Goal: Complete application form: Complete application form

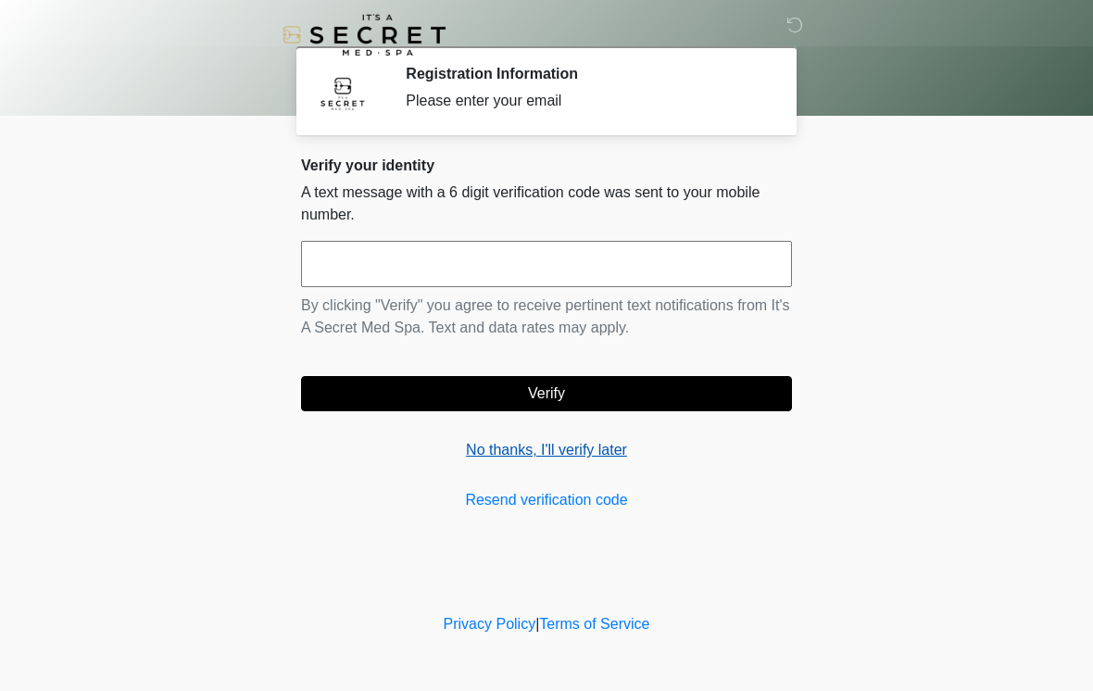
click at [551, 446] on link "No thanks, I'll verify later" at bounding box center [546, 450] width 491 height 22
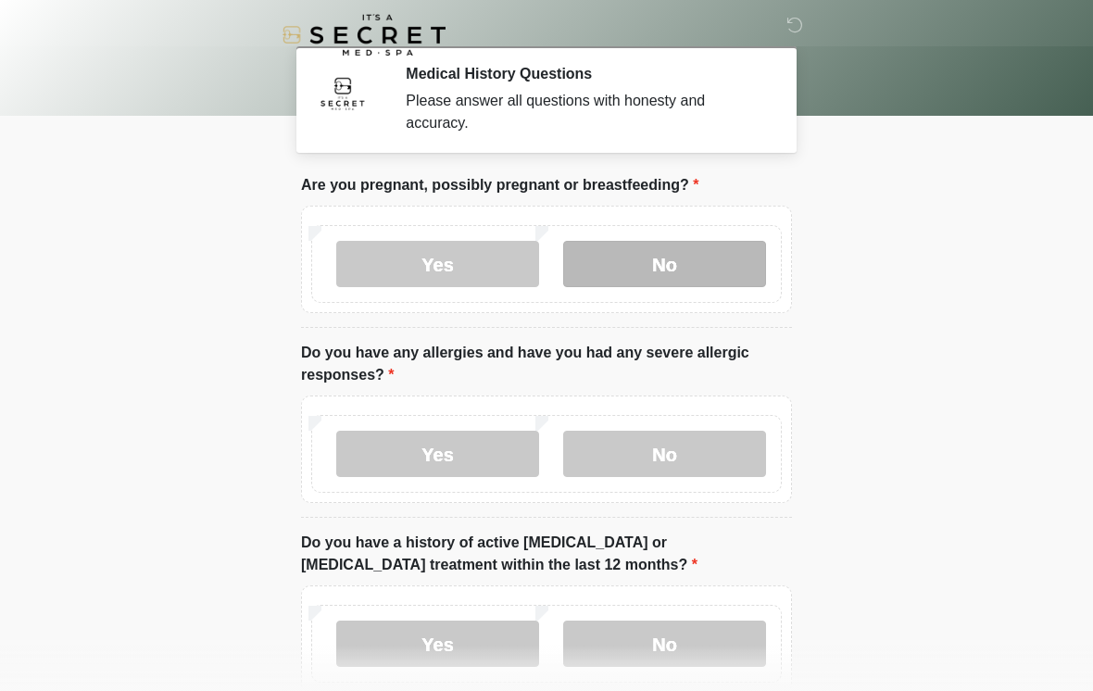
click at [706, 263] on label "No" at bounding box center [664, 264] width 203 height 46
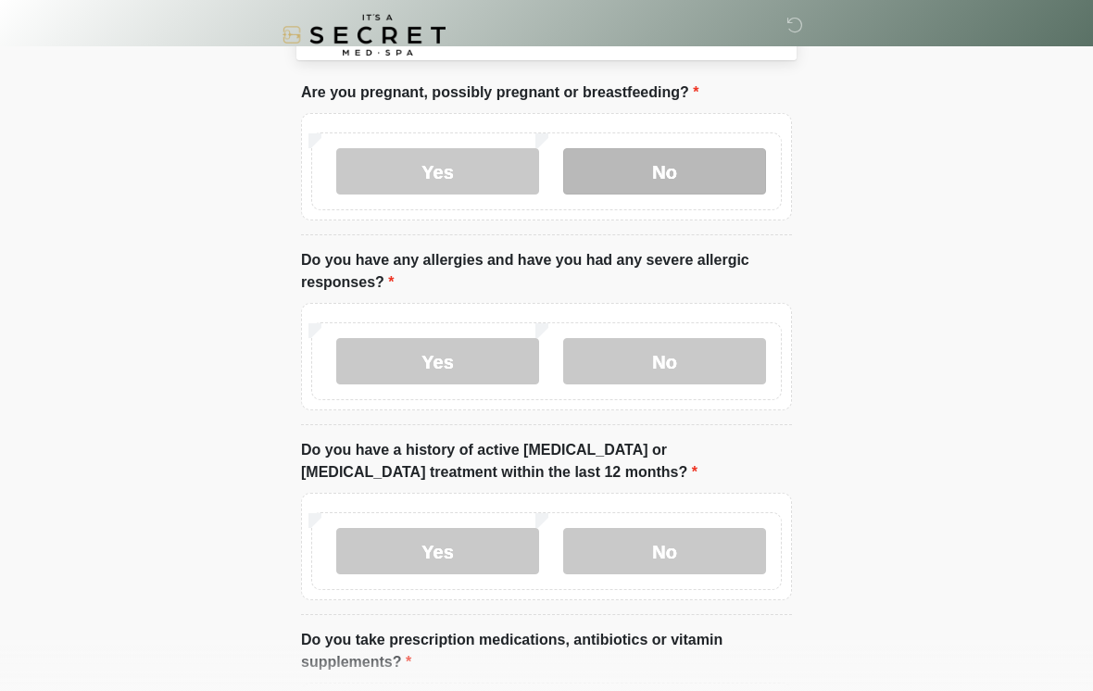
scroll to position [102, 0]
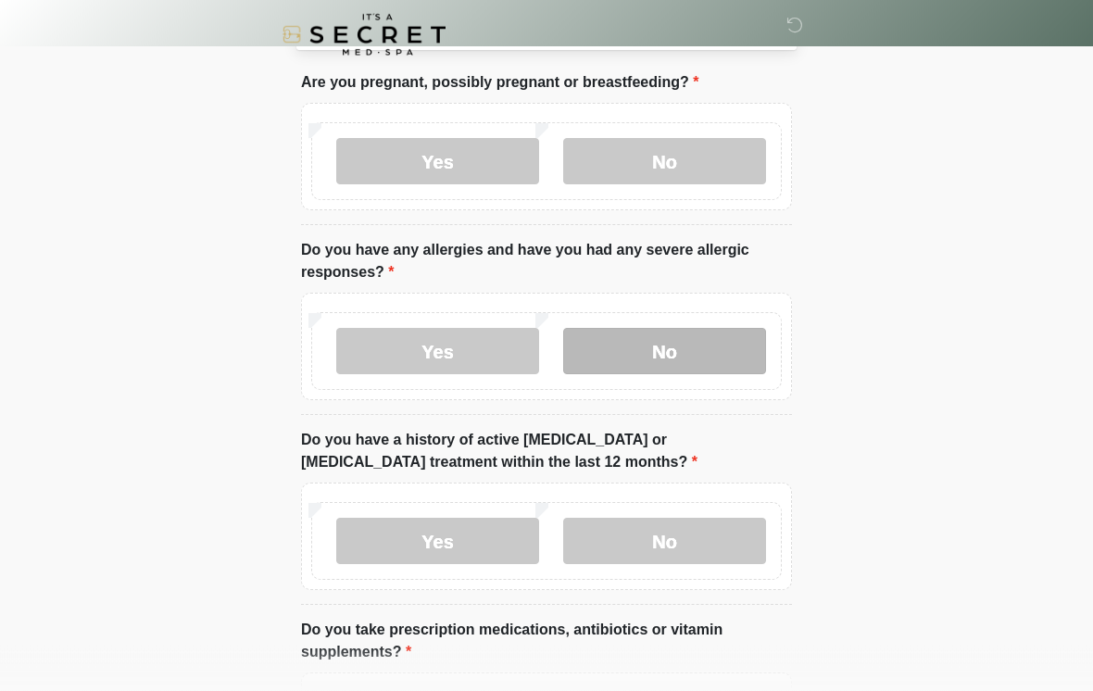
click at [719, 357] on label "No" at bounding box center [664, 352] width 203 height 46
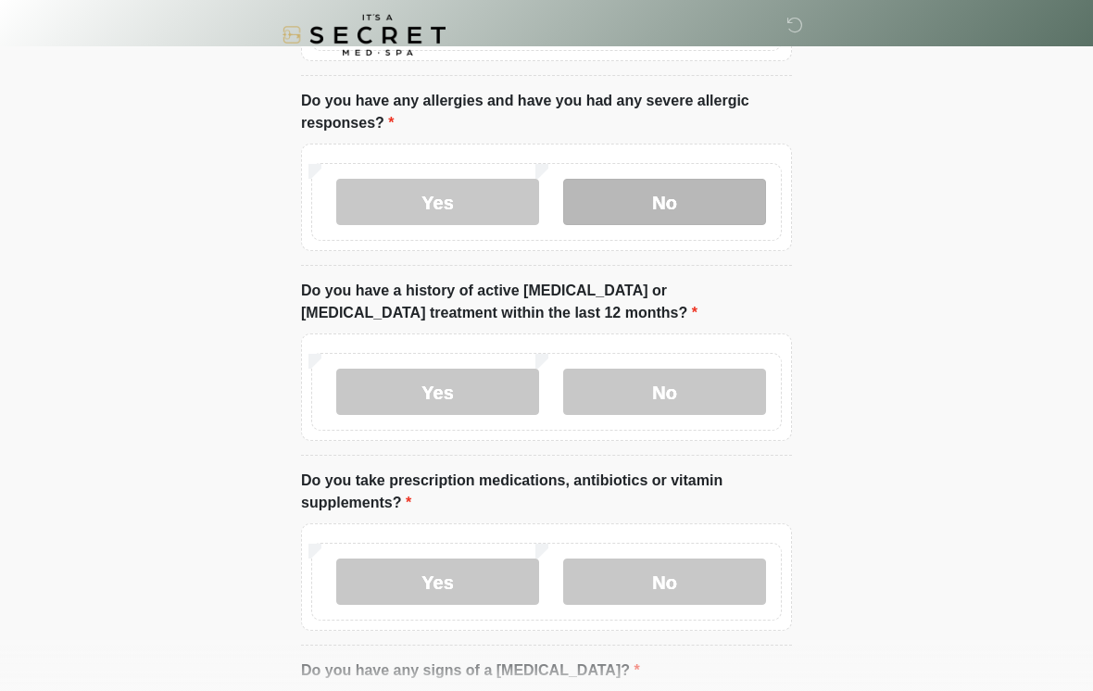
scroll to position [253, 0]
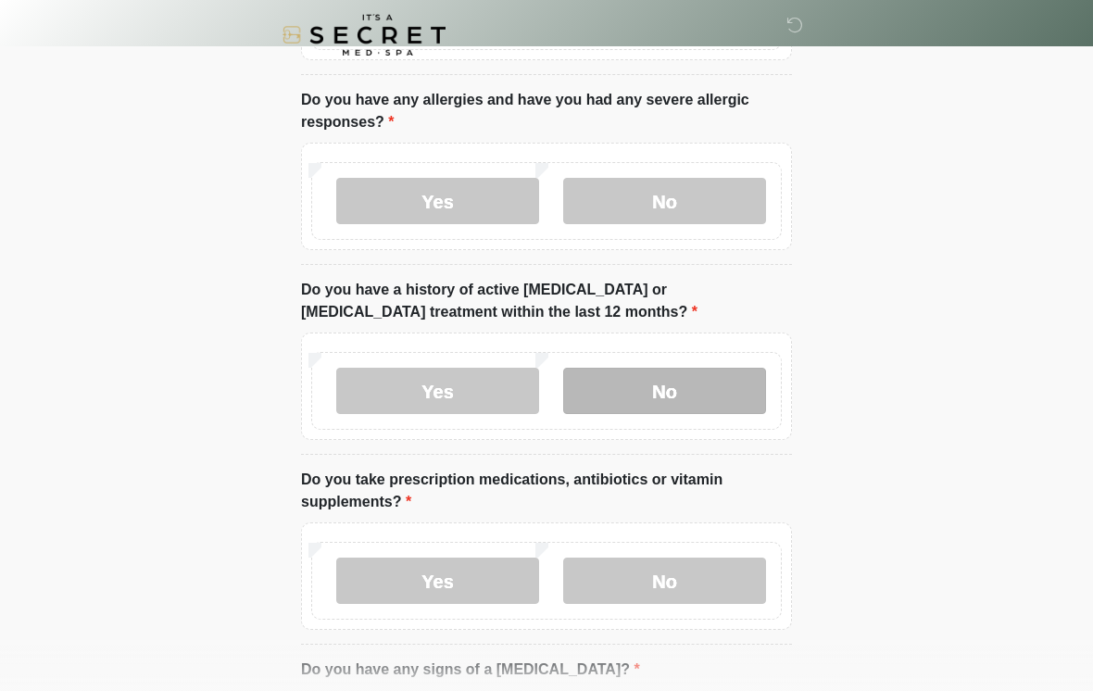
click at [709, 385] on label "No" at bounding box center [664, 391] width 203 height 46
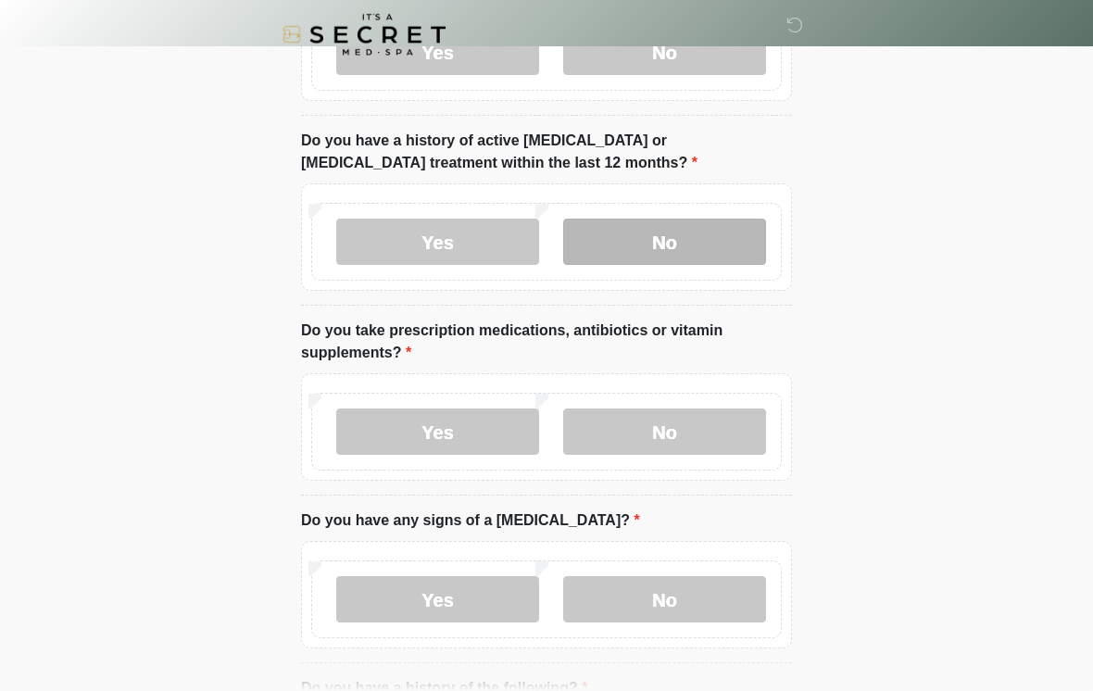
scroll to position [403, 0]
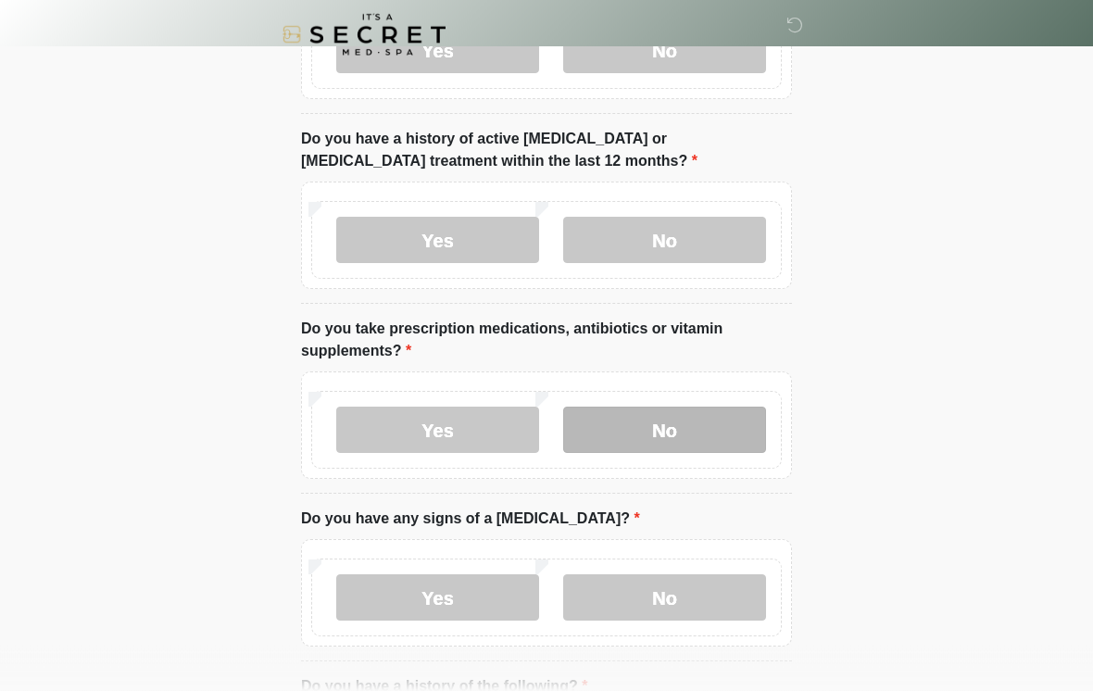
click at [697, 427] on label "No" at bounding box center [664, 430] width 203 height 46
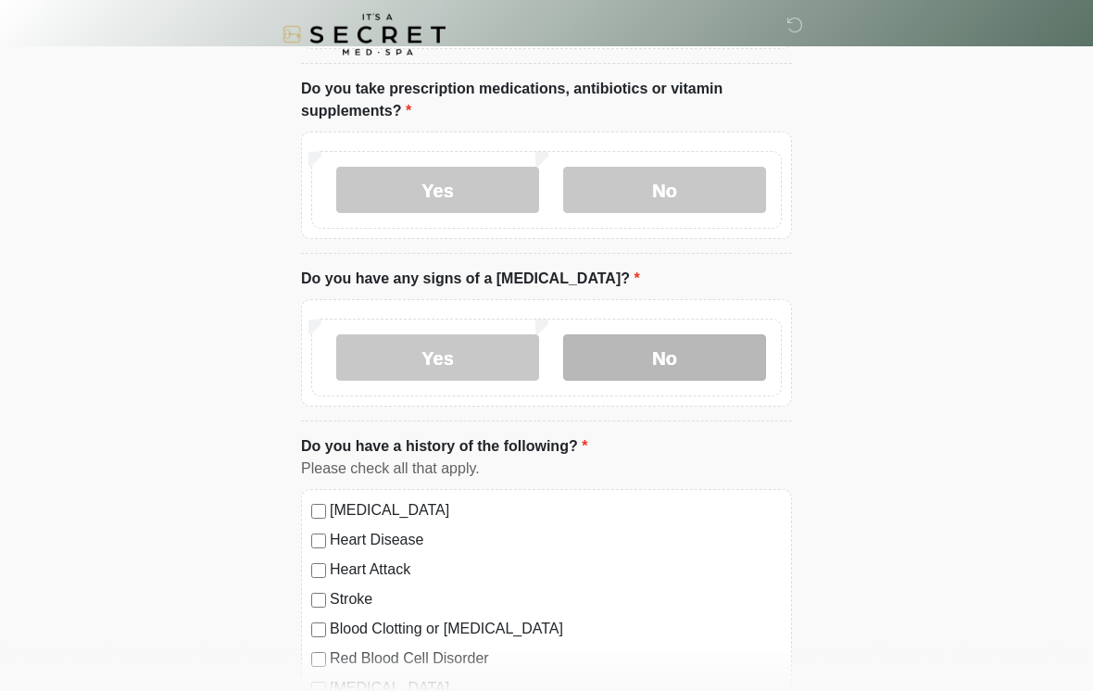
click at [702, 357] on label "No" at bounding box center [664, 358] width 203 height 46
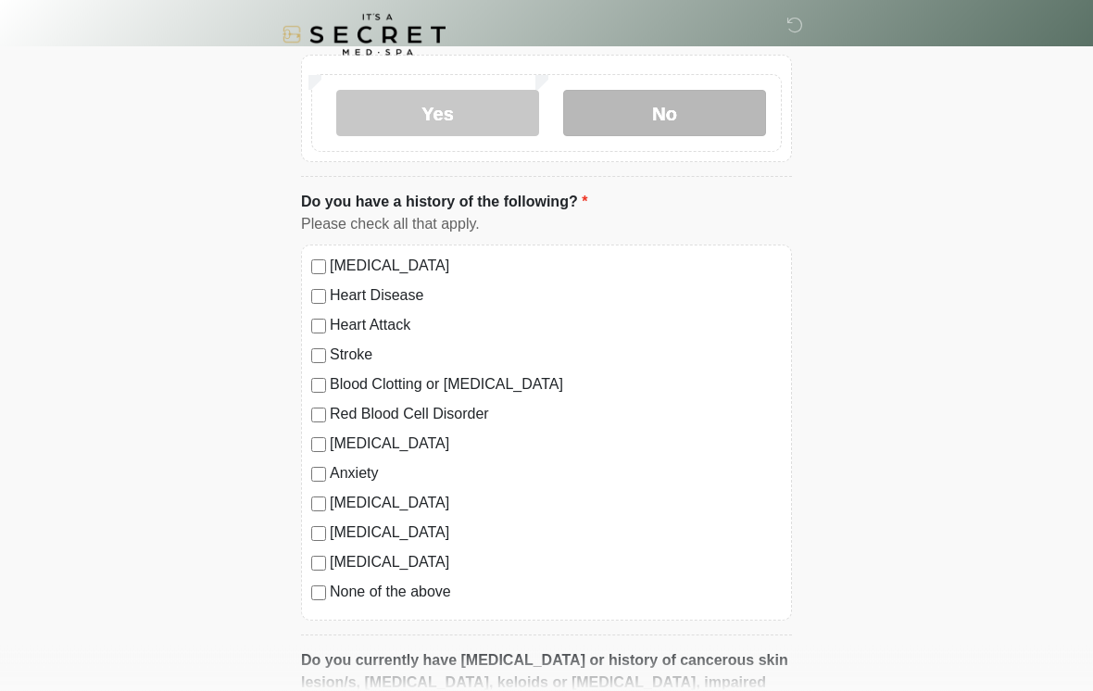
scroll to position [888, 0]
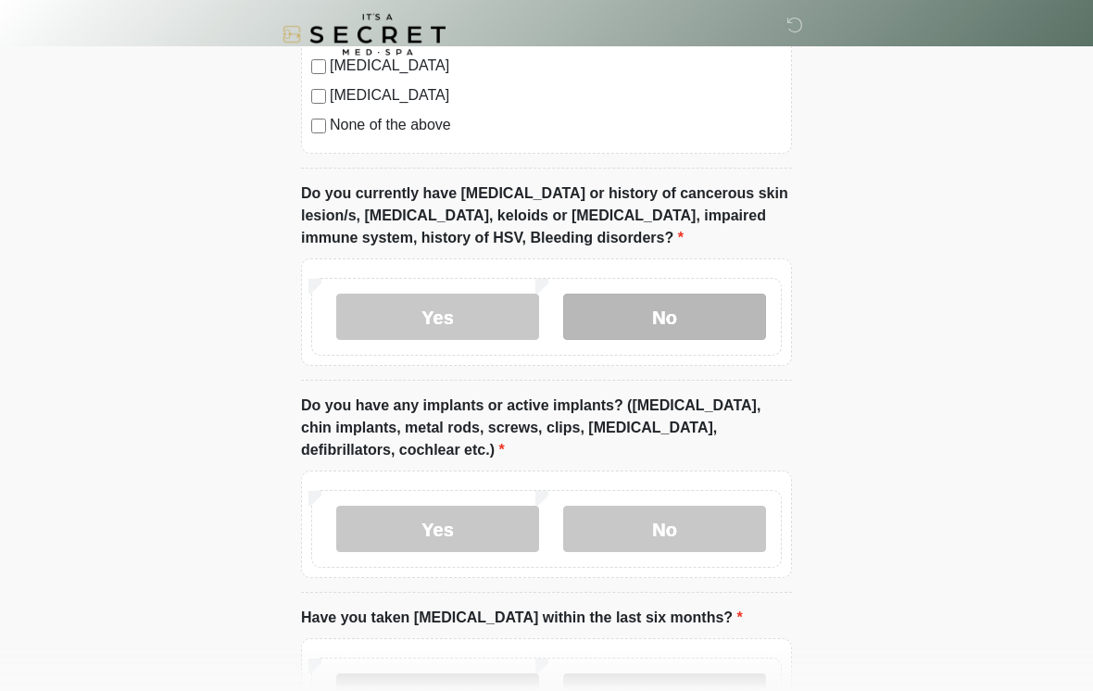
click at [729, 294] on label "No" at bounding box center [664, 317] width 203 height 46
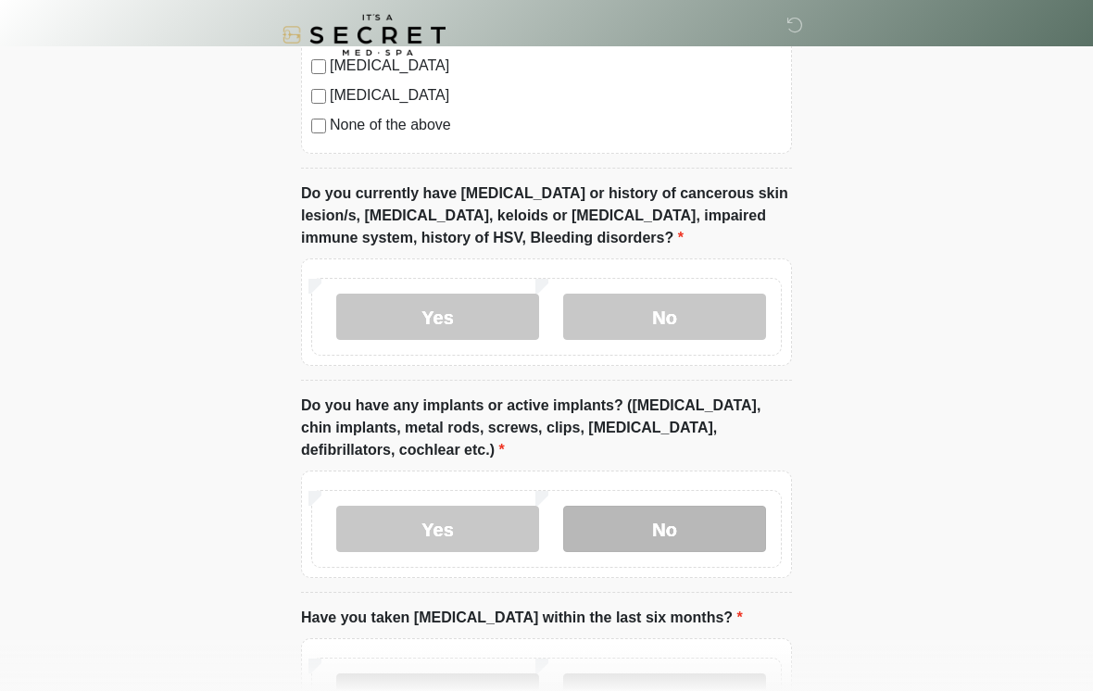
click at [721, 508] on label "No" at bounding box center [664, 529] width 203 height 46
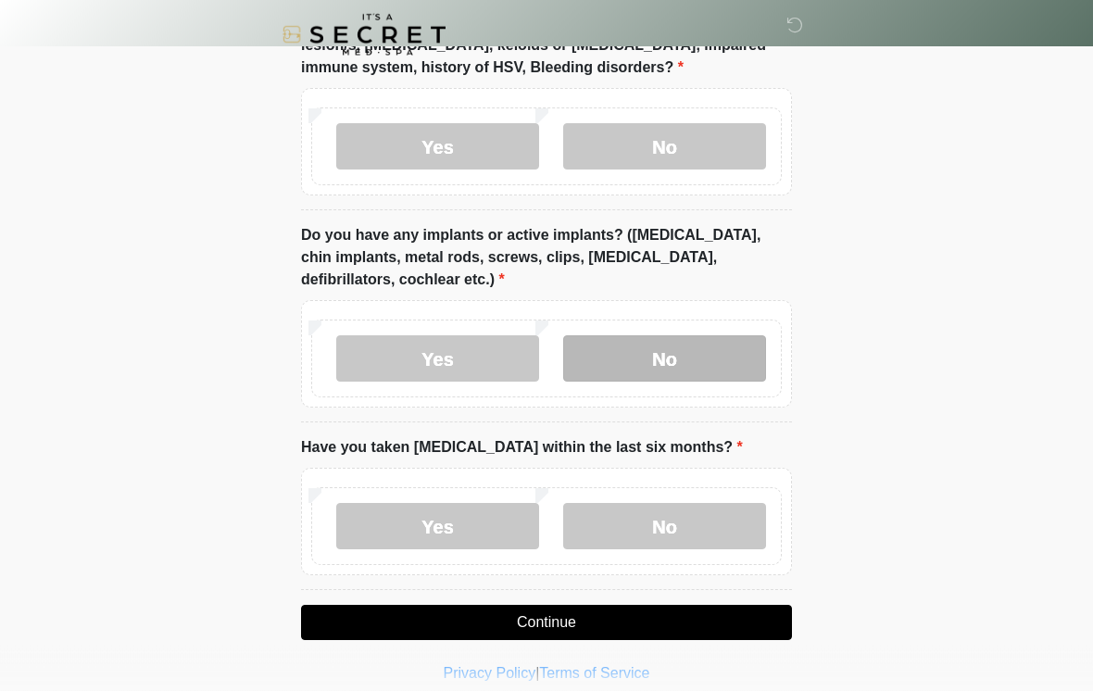
scroll to position [1542, 0]
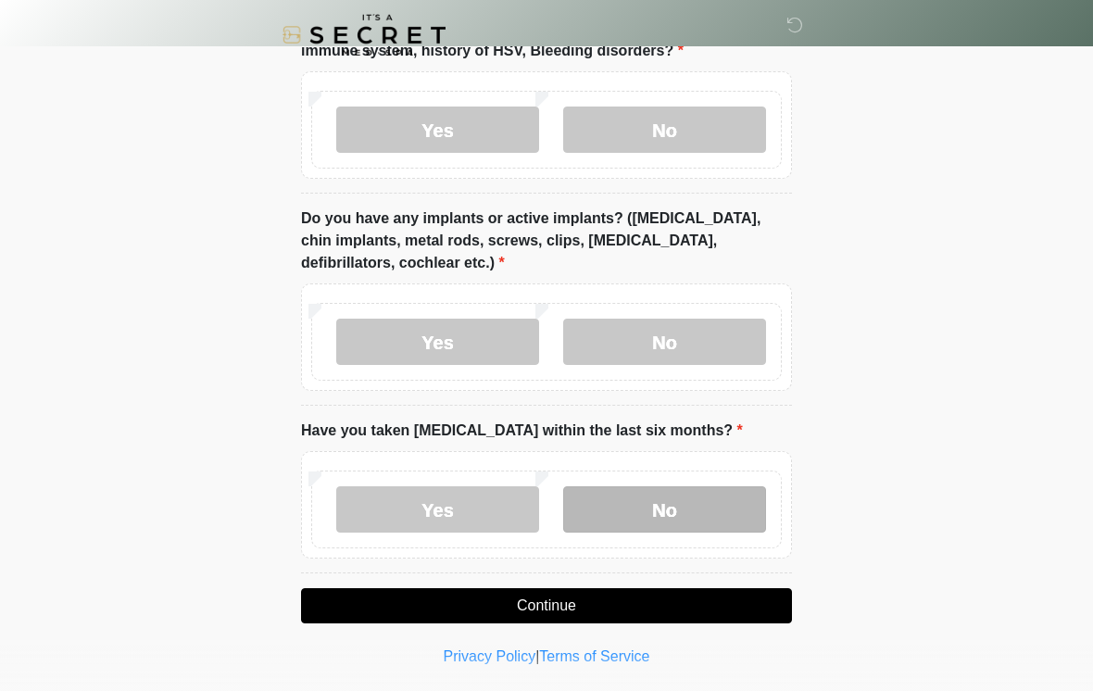
click at [713, 514] on label "No" at bounding box center [664, 509] width 203 height 46
click at [694, 603] on button "Continue" at bounding box center [546, 605] width 491 height 35
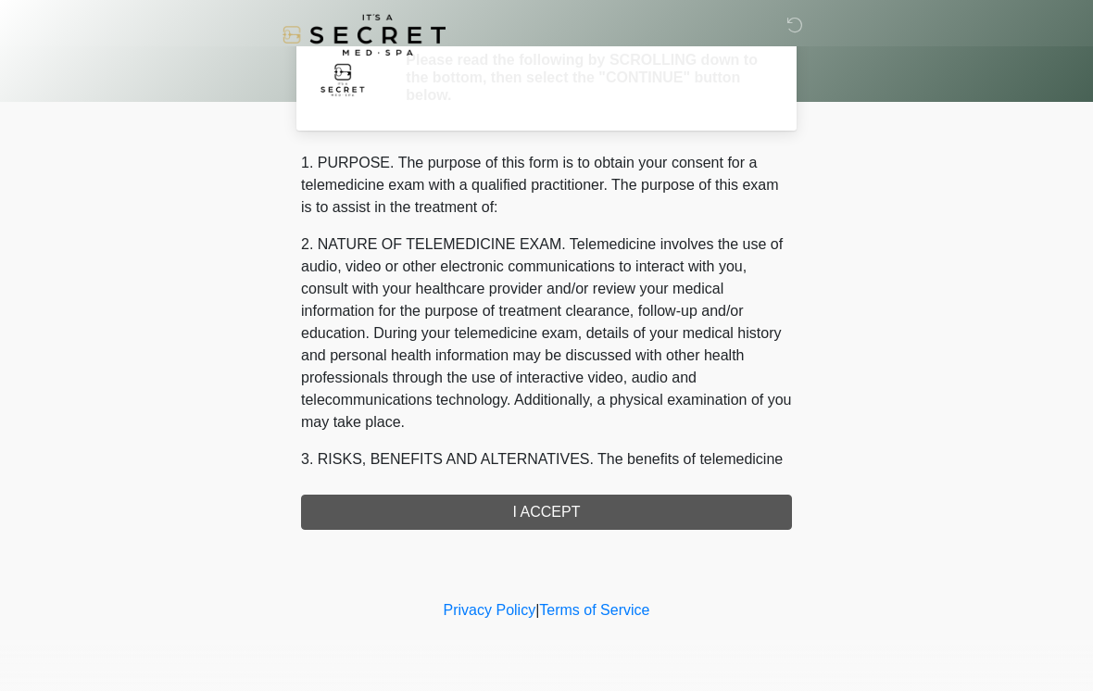
scroll to position [0, 0]
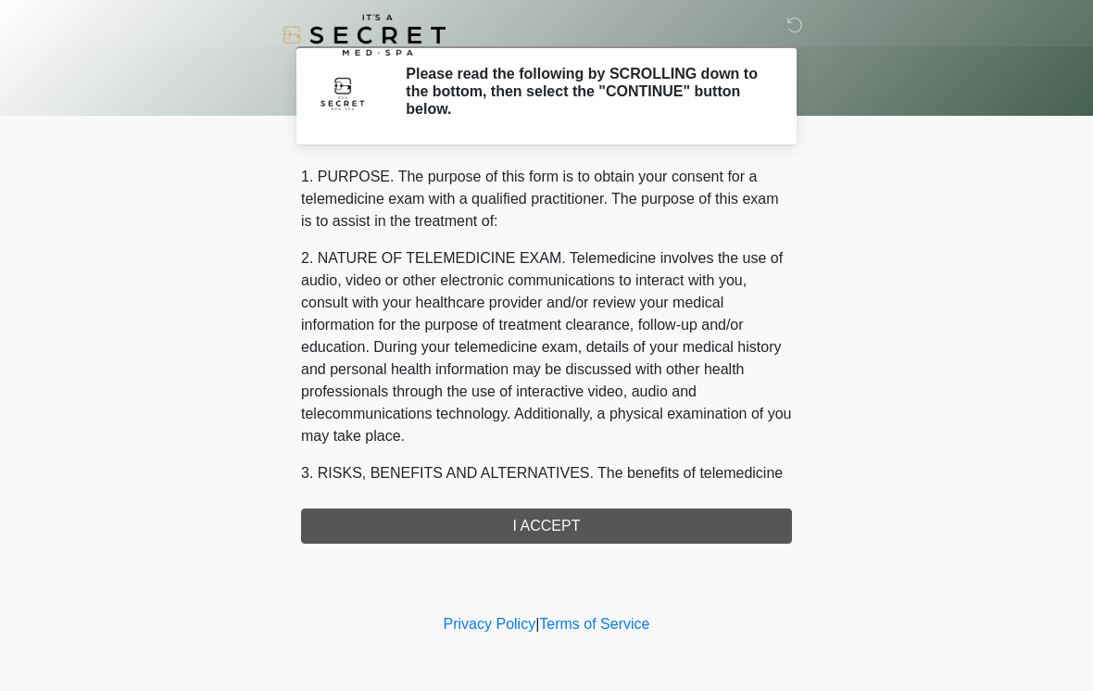
click at [607, 532] on div "1. PURPOSE. The purpose of this form is to obtain your consent for a telemedici…" at bounding box center [546, 355] width 491 height 378
click at [645, 544] on div "‎ ‎ Please read the following by SCROLLING down to the bottom, then select the …" at bounding box center [546, 305] width 556 height 572
click at [554, 516] on div "1. PURPOSE. The purpose of this form is to obtain your consent for a telemedici…" at bounding box center [546, 355] width 491 height 378
click at [582, 541] on div "1. PURPOSE. The purpose of this form is to obtain your consent for a telemedici…" at bounding box center [546, 355] width 491 height 378
click at [578, 538] on div "1. PURPOSE. The purpose of this form is to obtain your consent for a telemedici…" at bounding box center [546, 355] width 491 height 378
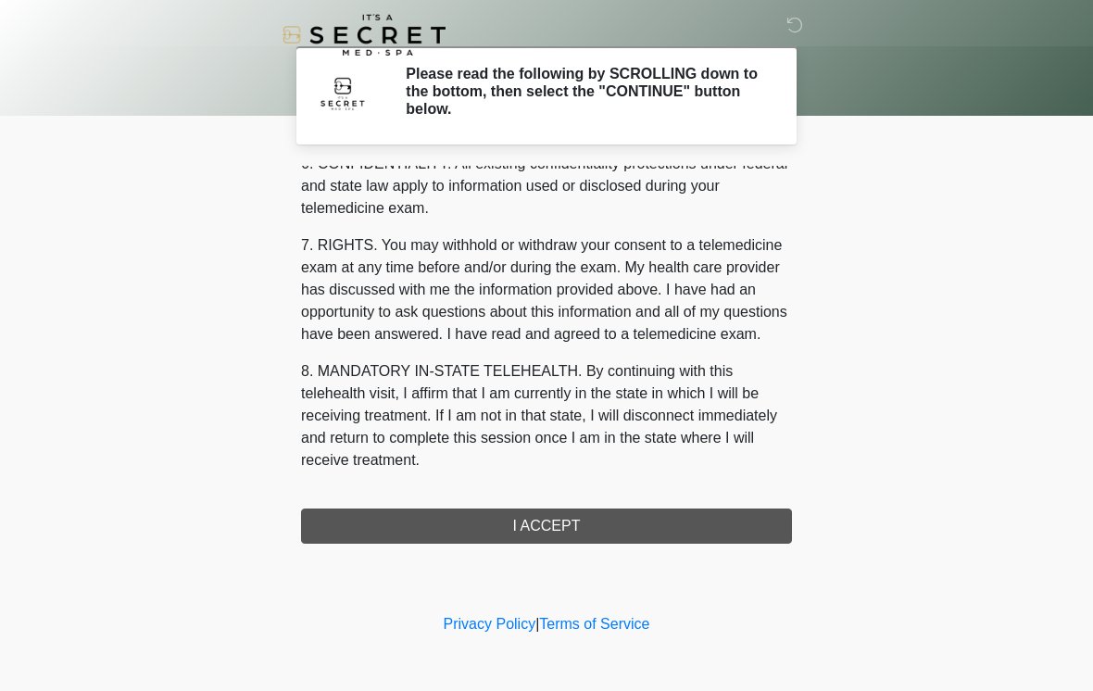
click at [623, 536] on div "1. PURPOSE. The purpose of this form is to obtain your consent for a telemedici…" at bounding box center [546, 355] width 491 height 378
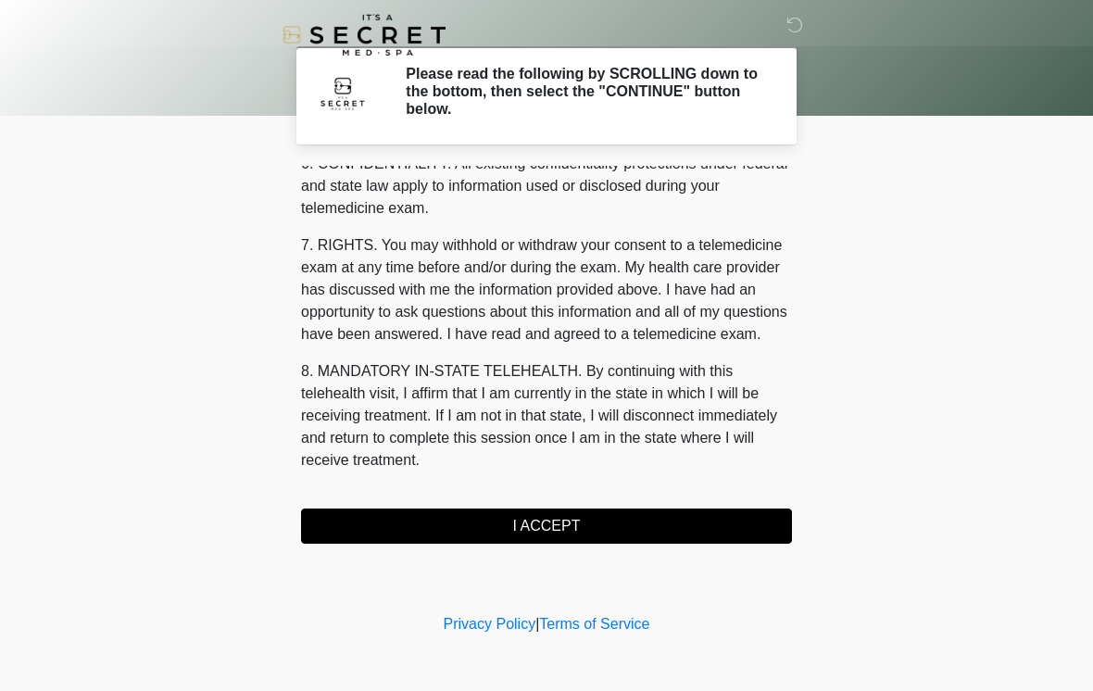
click at [634, 531] on button "I ACCEPT" at bounding box center [546, 525] width 491 height 35
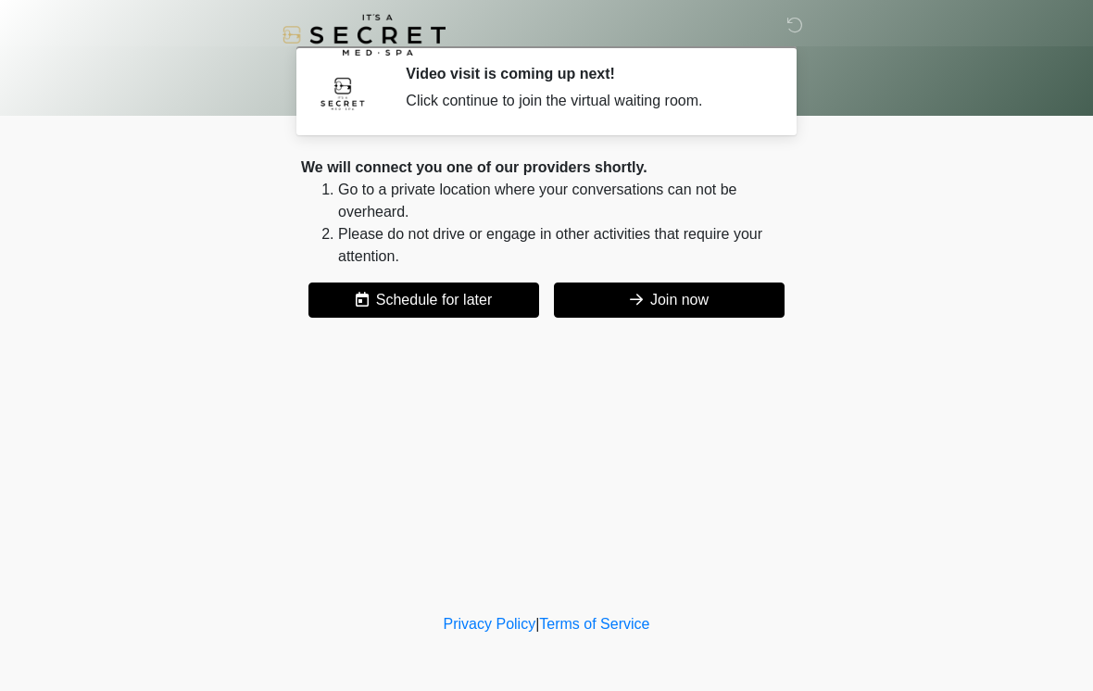
click at [714, 306] on button "Join now" at bounding box center [669, 299] width 231 height 35
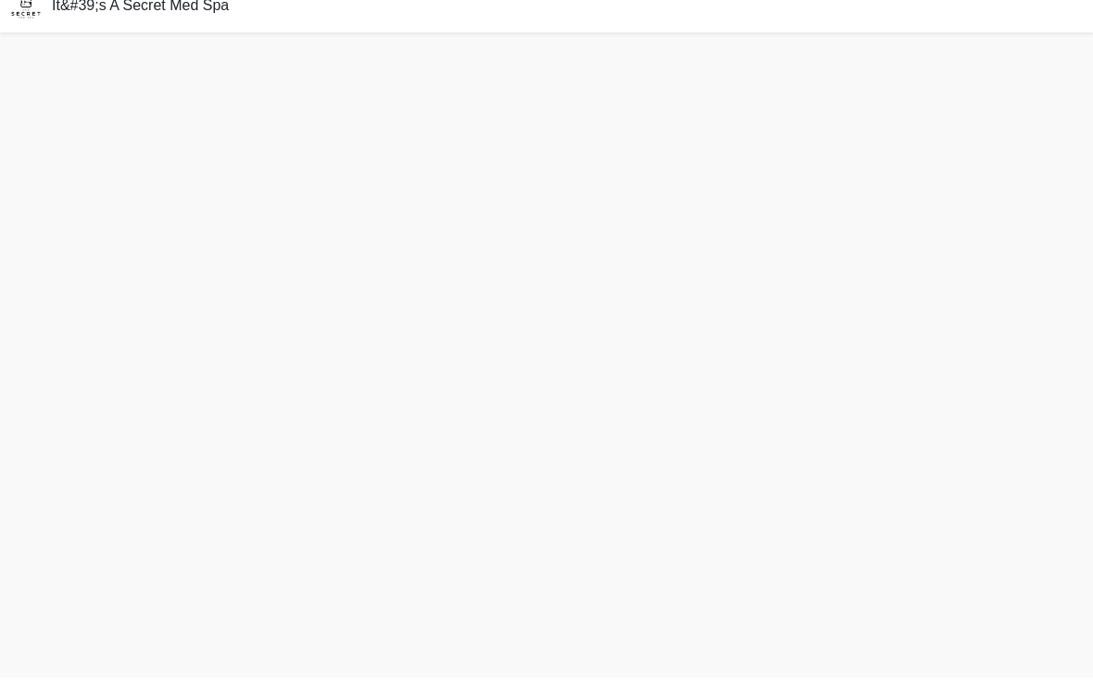
scroll to position [6, 0]
